Goal: Navigation & Orientation: Find specific page/section

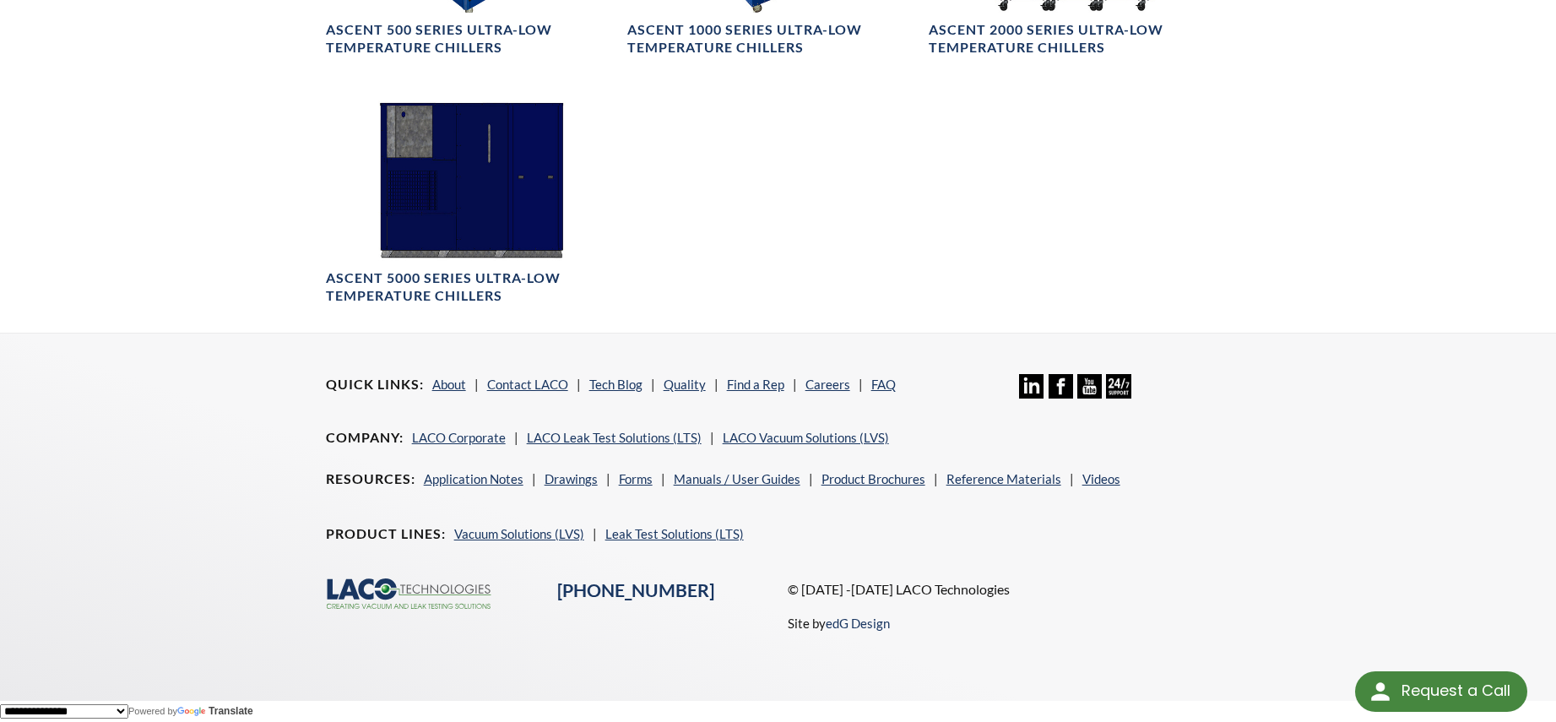
scroll to position [1035, 0]
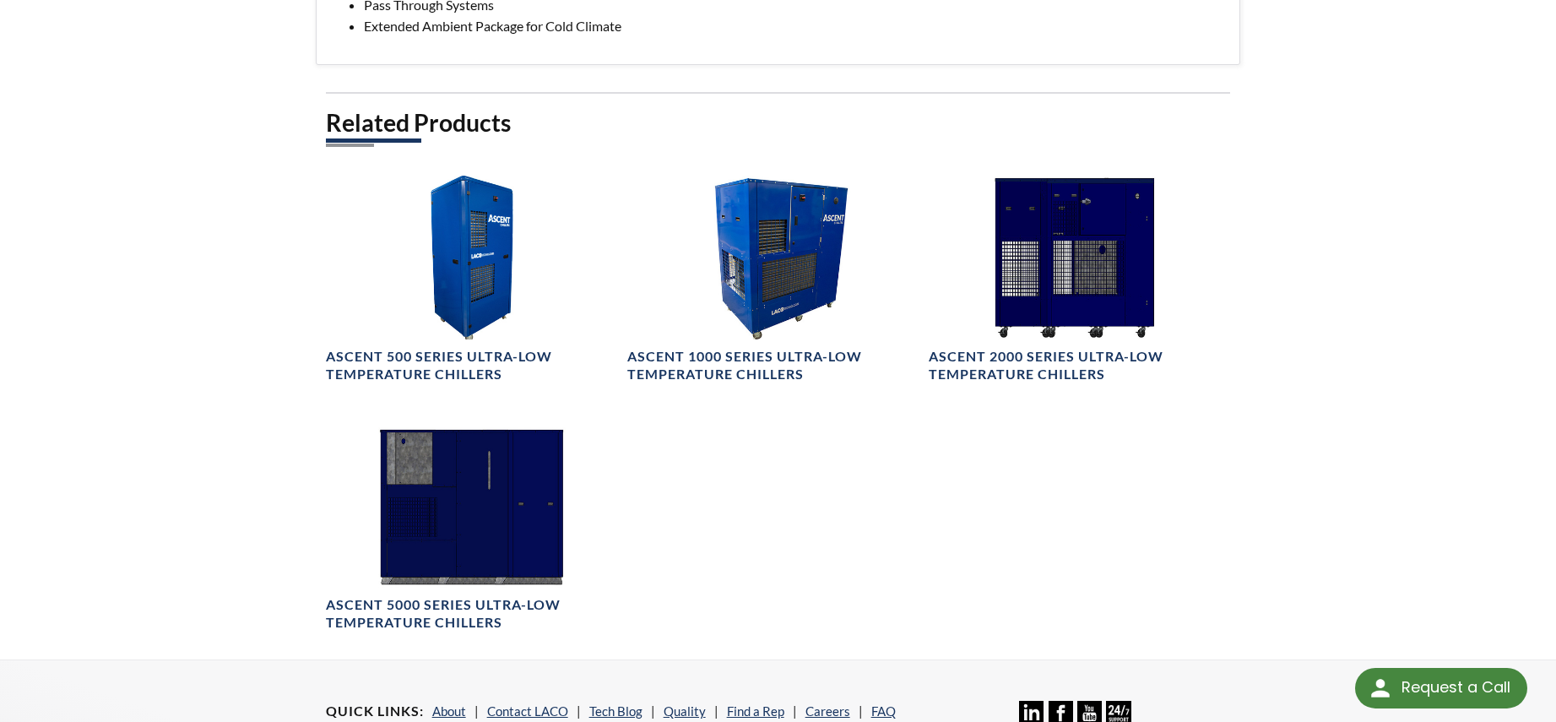
select select "Language Translate Widget"
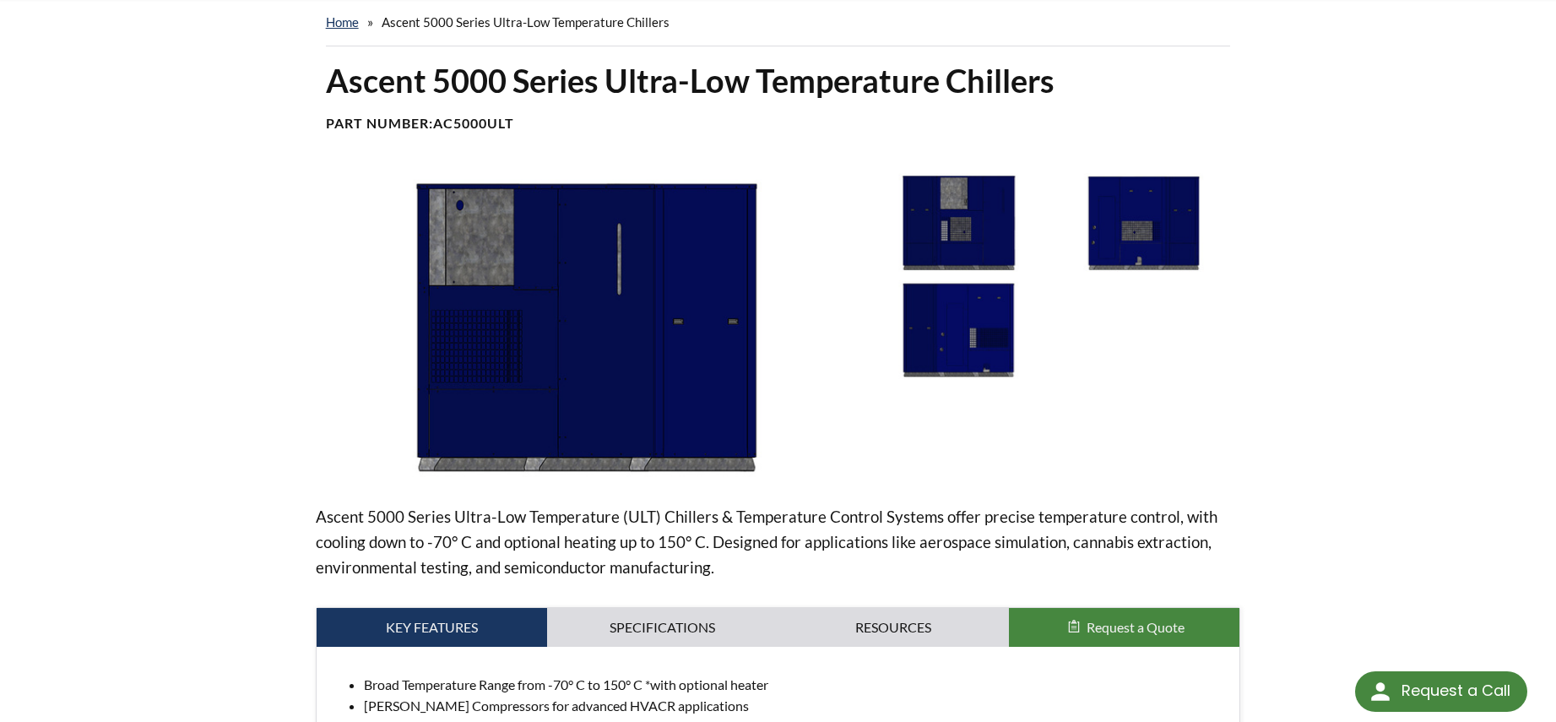
scroll to position [422, 0]
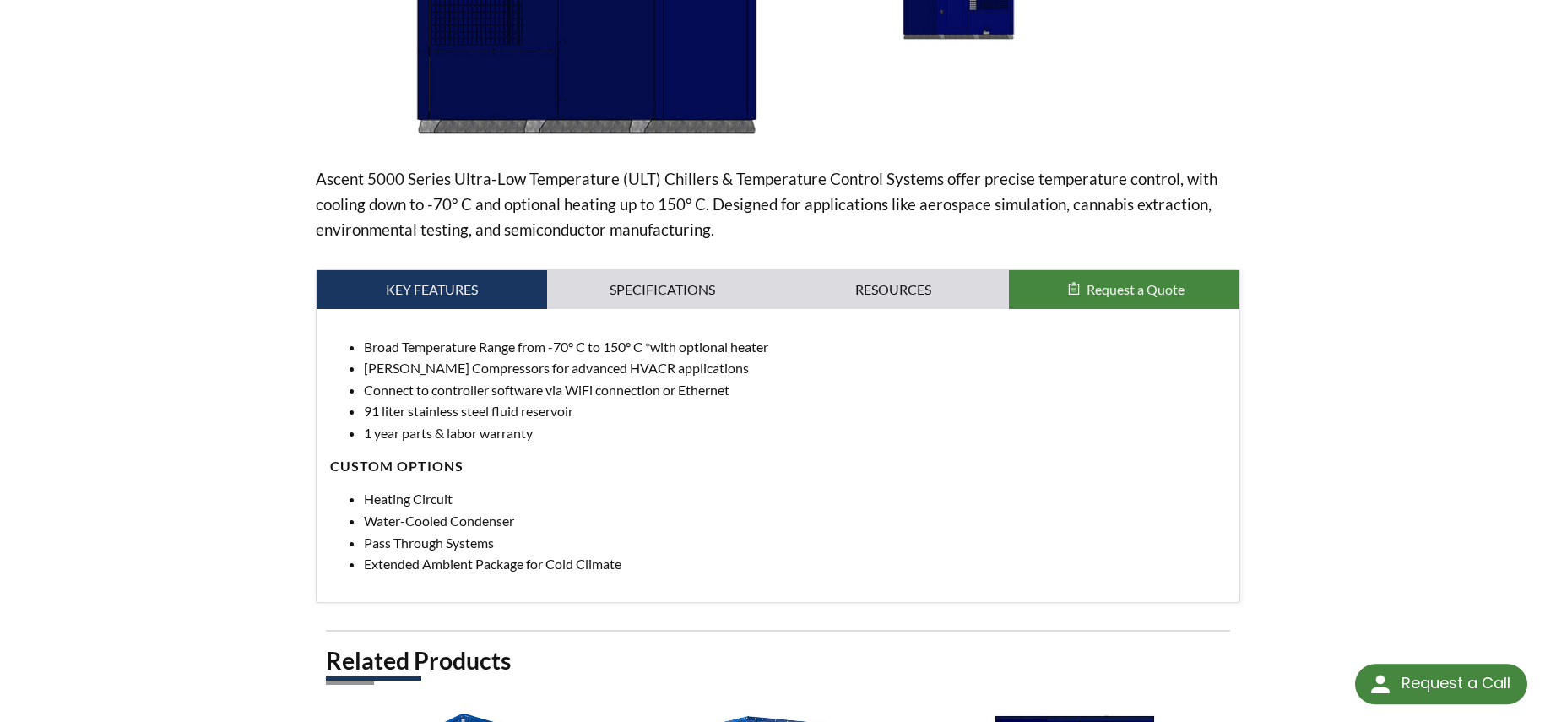
select select "Language Translate Widget"
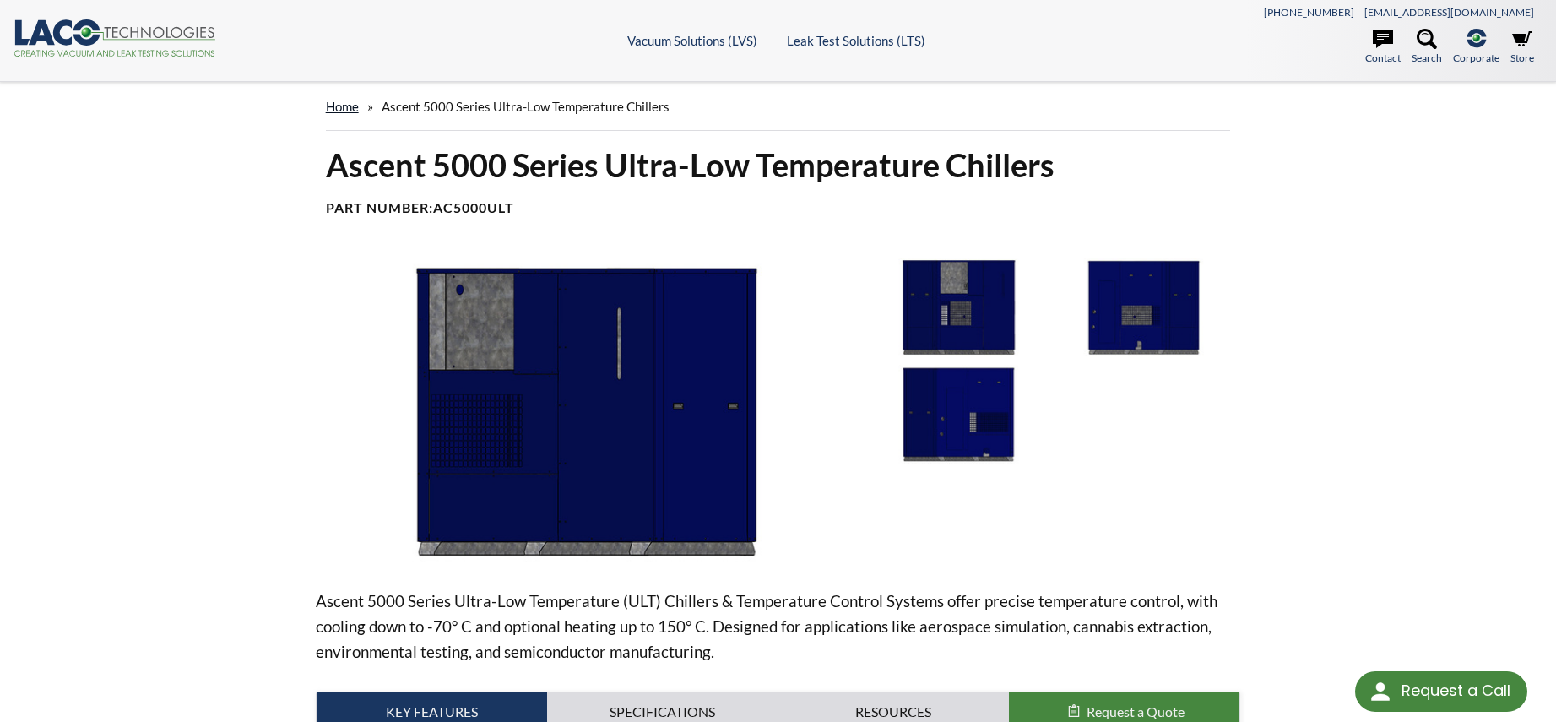
click at [349, 110] on link "home" at bounding box center [342, 106] width 33 height 15
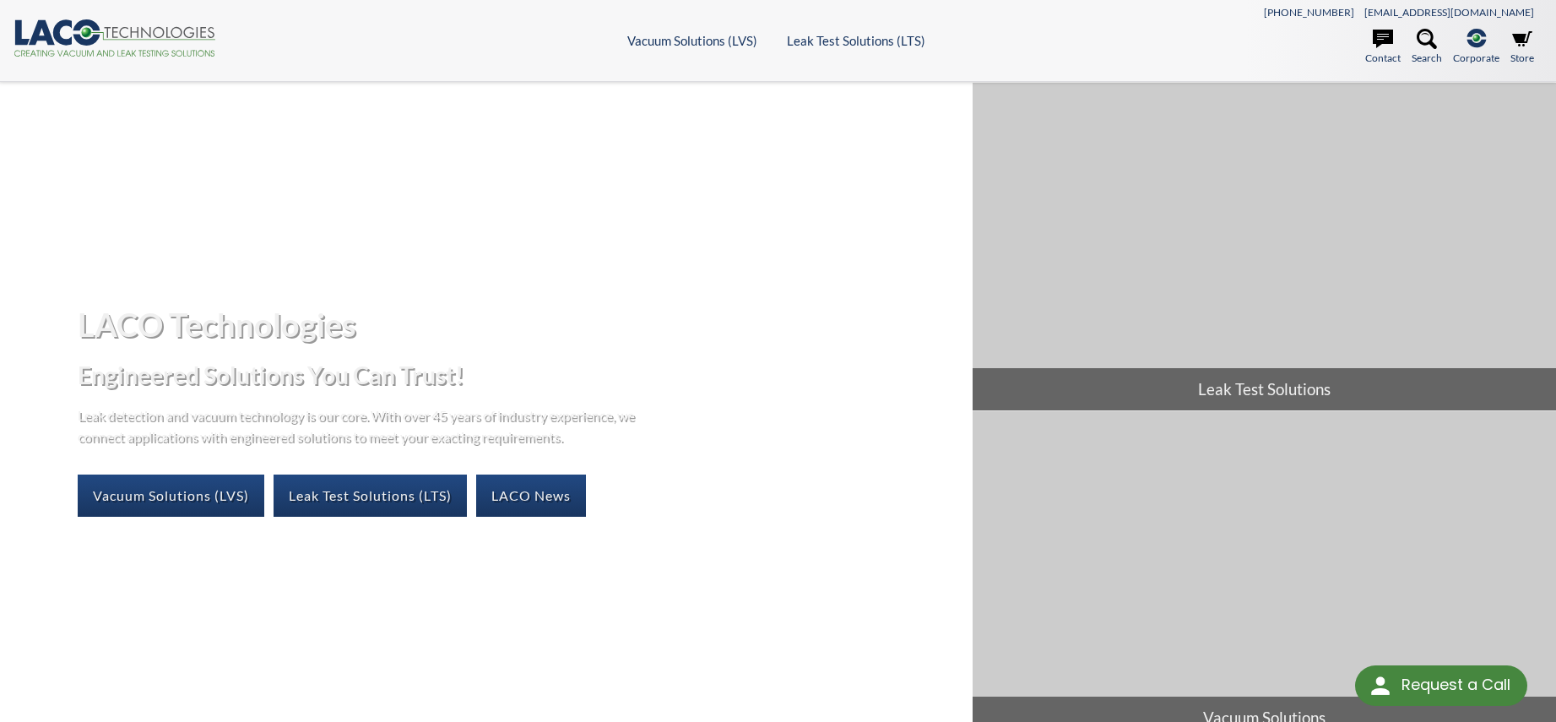
select select "Language Translate Widget"
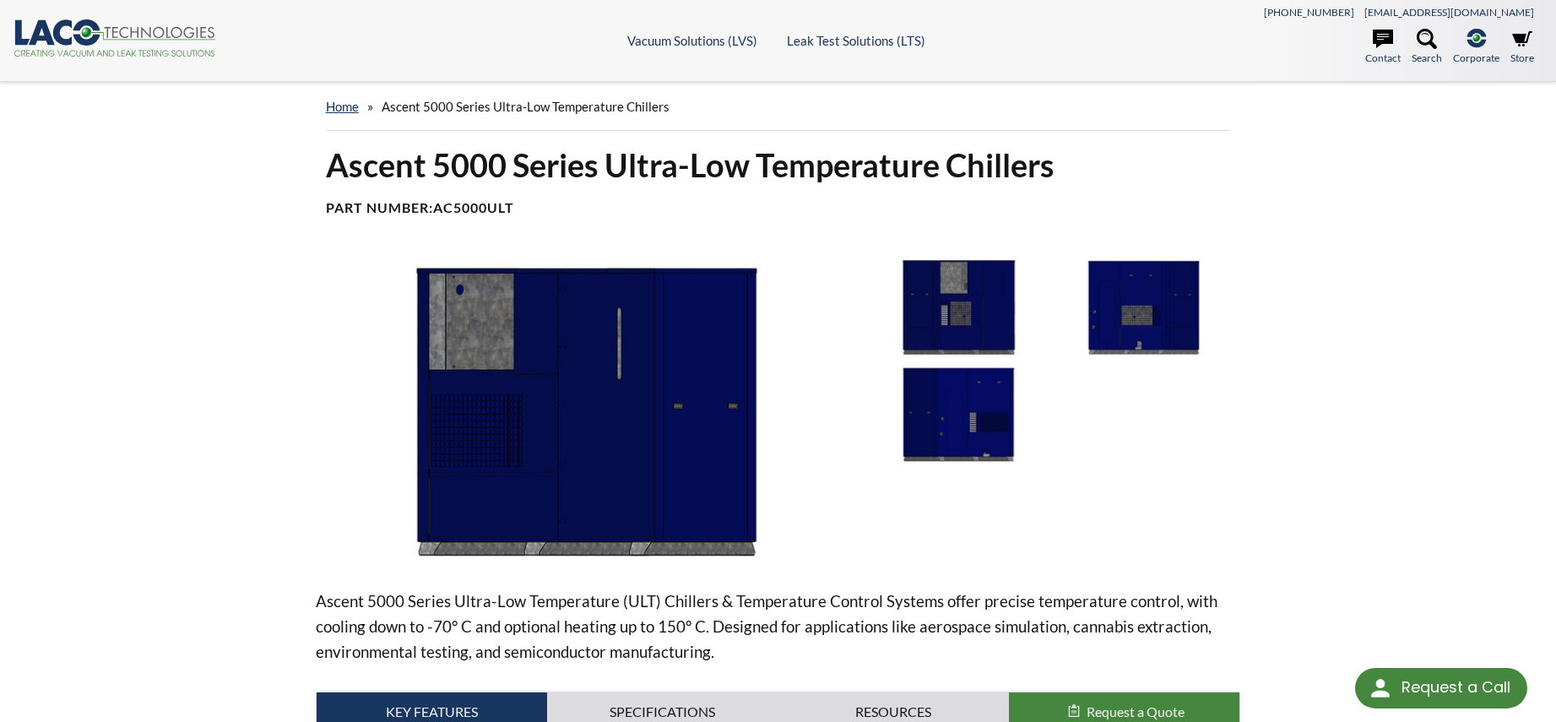
select select "Language Translate Widget"
